Goal: Transaction & Acquisition: Purchase product/service

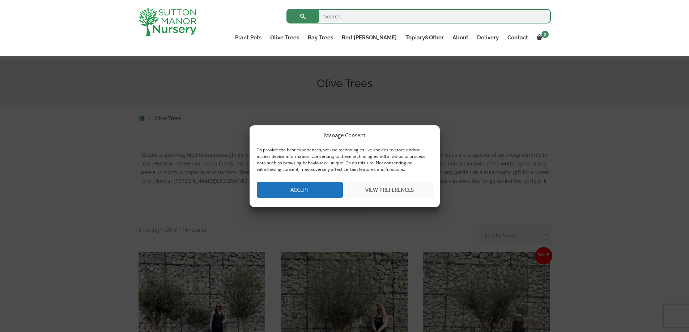
click at [375, 189] on button "View preferences" at bounding box center [389, 190] width 86 height 16
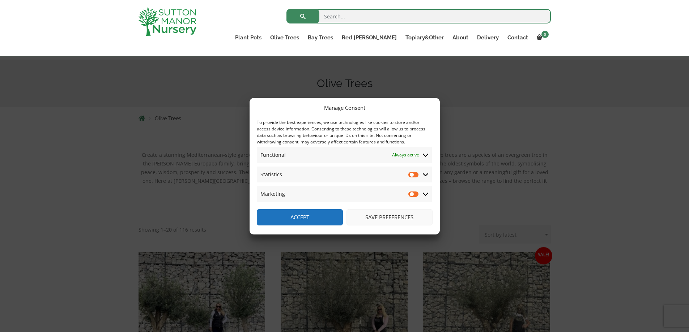
click at [380, 217] on button "Save preferences" at bounding box center [389, 217] width 86 height 16
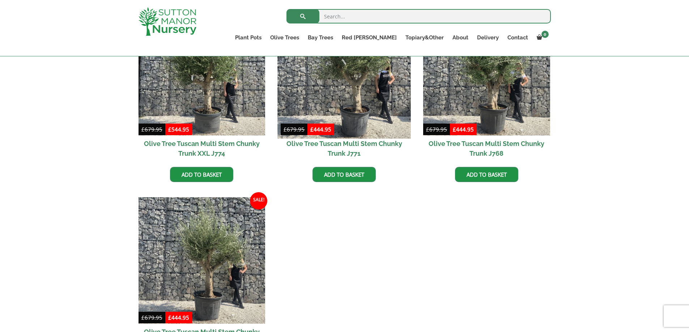
scroll to position [1338, 0]
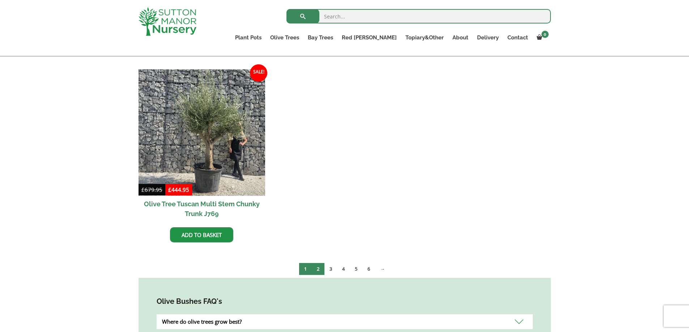
click at [317, 263] on link "2" at bounding box center [318, 269] width 13 height 12
